Goal: Task Accomplishment & Management: Use online tool/utility

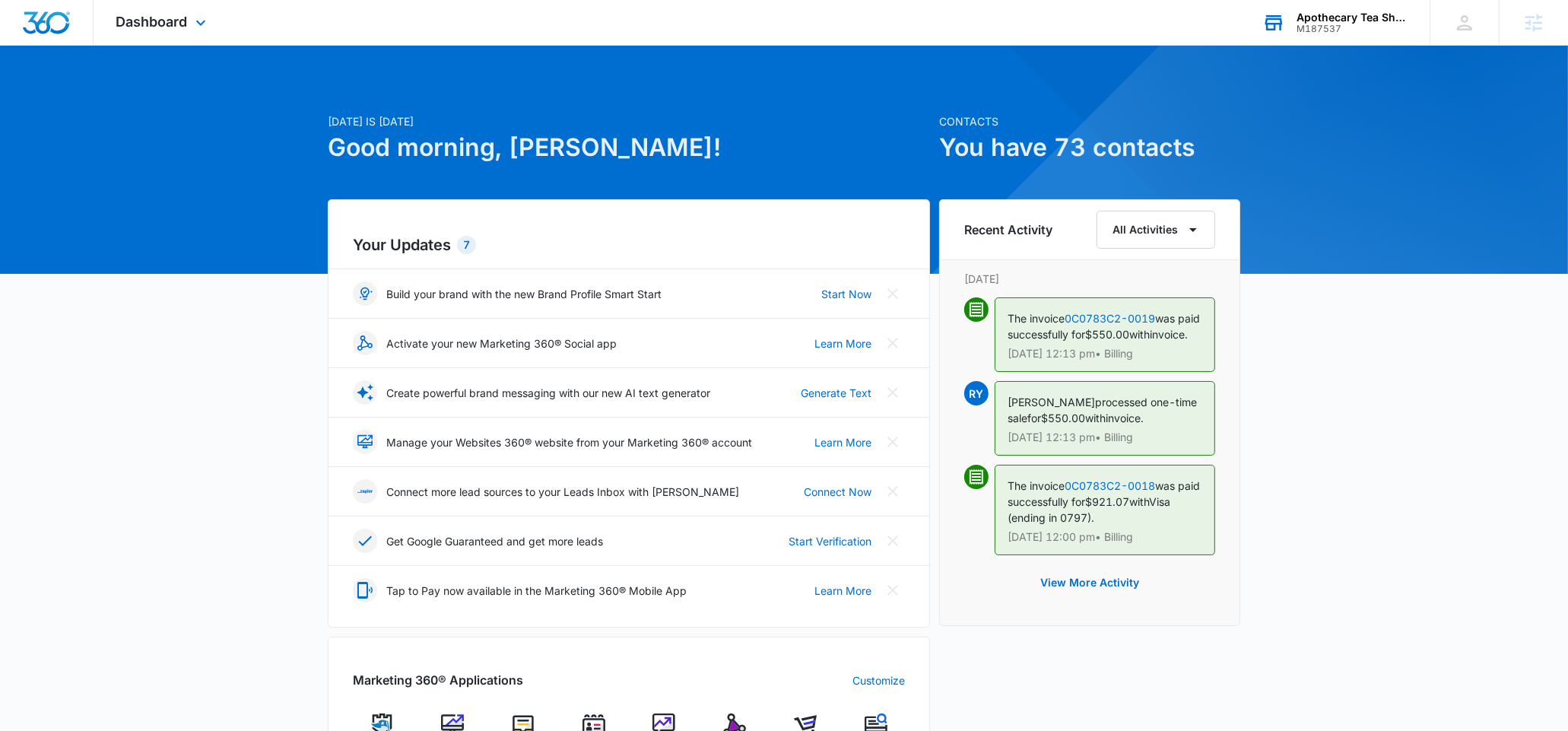
click at [1359, 28] on div "M187537" at bounding box center [1352, 29] width 111 height 10
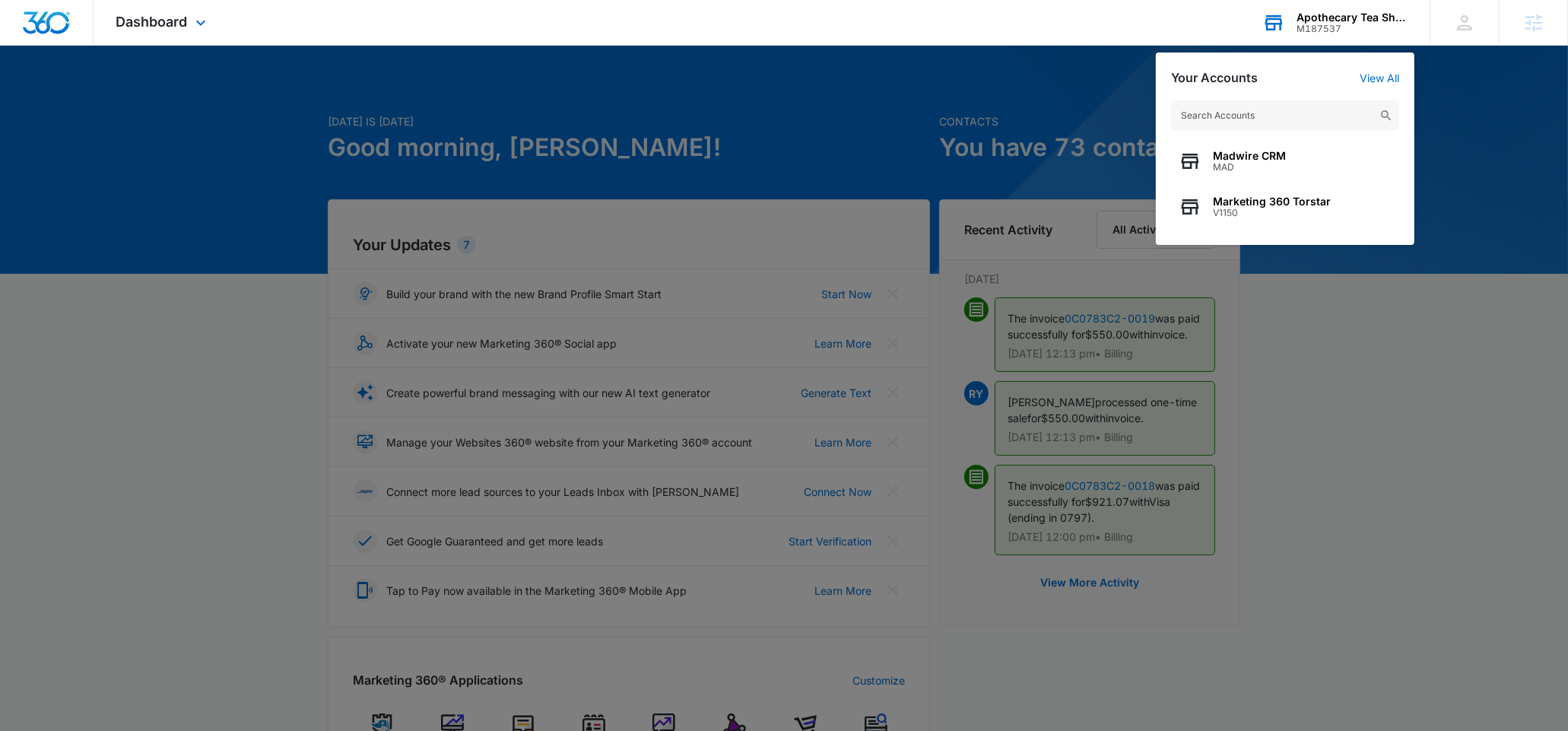
click at [1196, 125] on input "text" at bounding box center [1285, 115] width 228 height 30
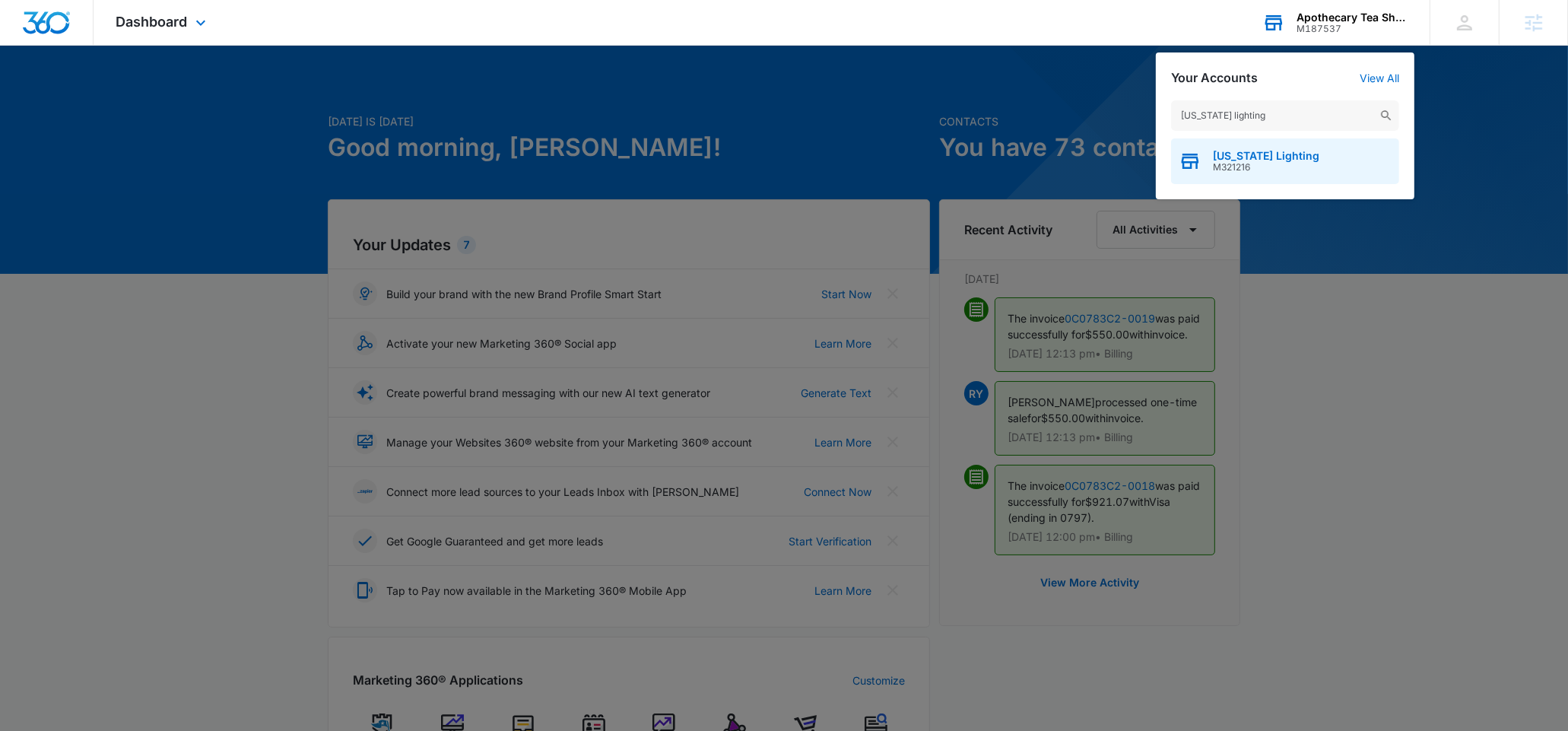
type input "[US_STATE] lighting"
click at [1238, 165] on span "M321216" at bounding box center [1266, 167] width 107 height 10
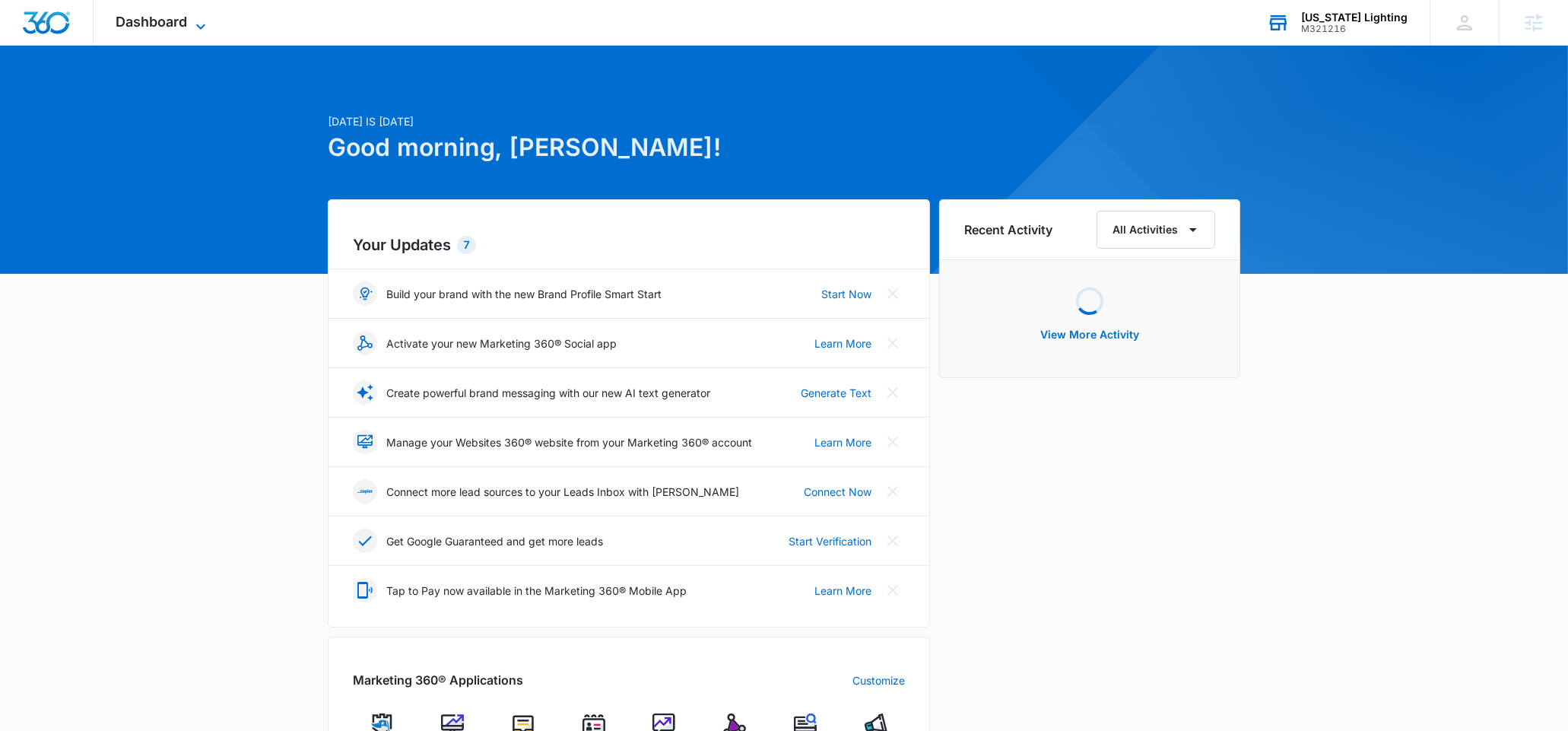
click at [160, 17] on span "Dashboard" at bounding box center [152, 21] width 72 height 16
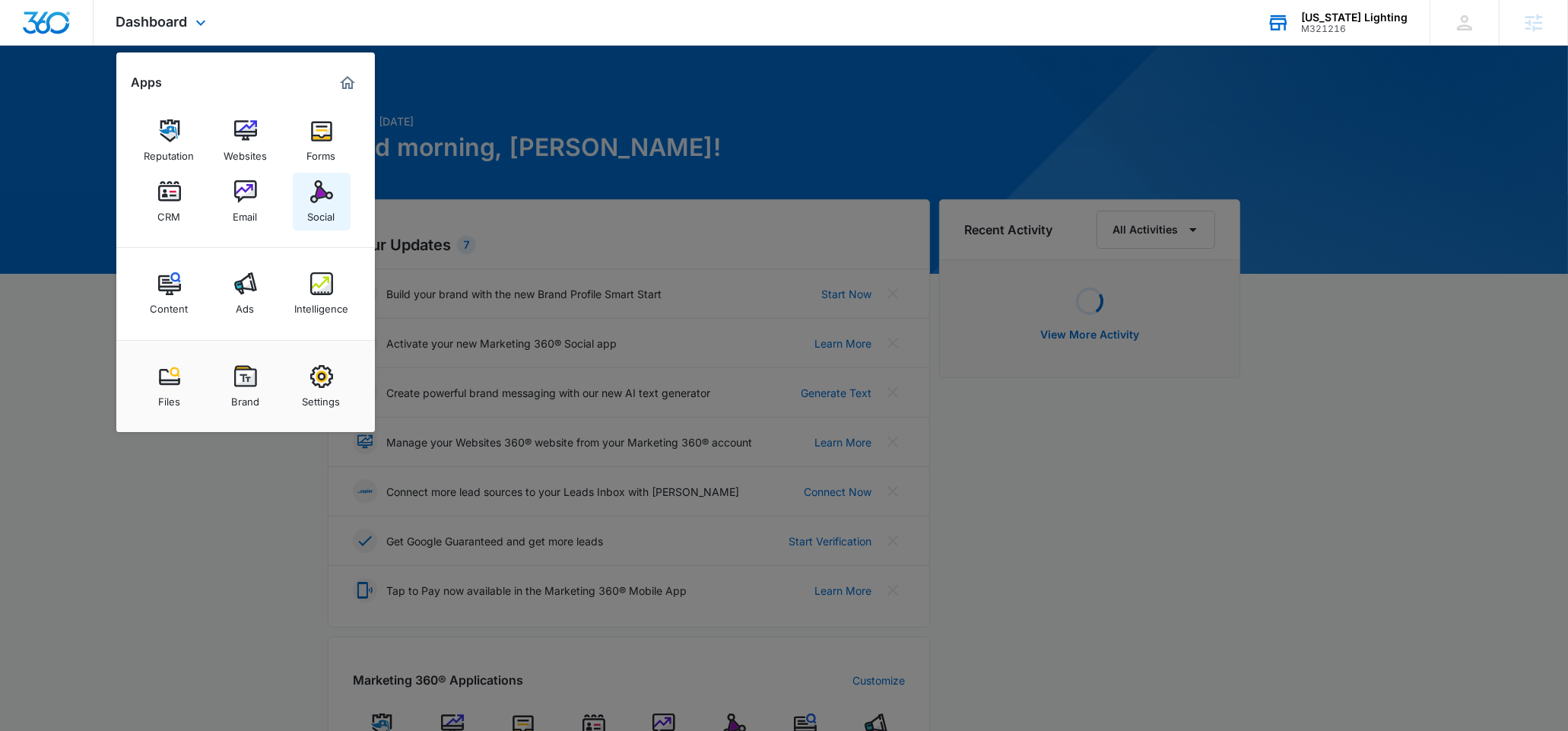
click at [337, 208] on link "Social" at bounding box center [321, 201] width 58 height 58
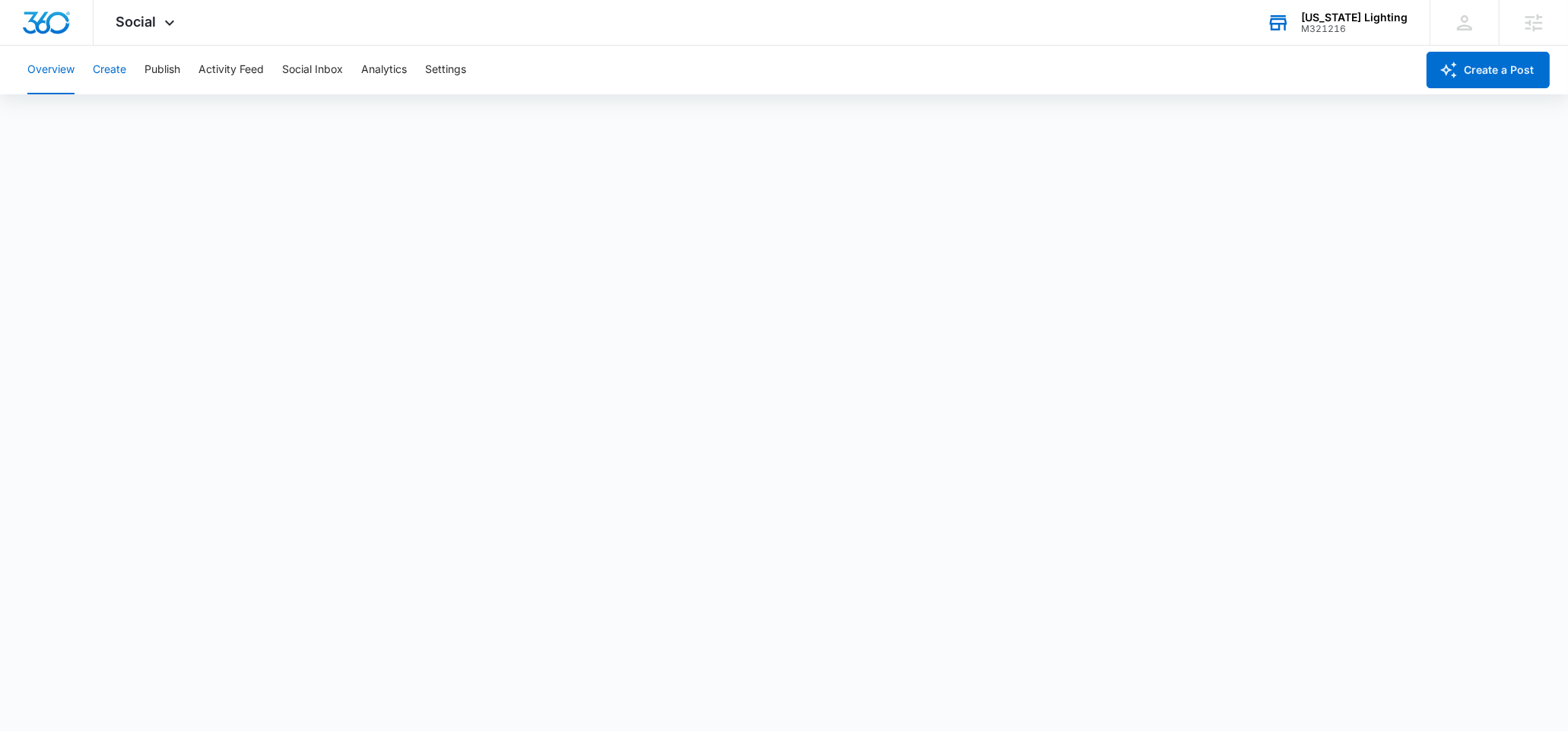
click at [95, 73] on button "Create" at bounding box center [110, 69] width 33 height 49
